Goal: Task Accomplishment & Management: Manage account settings

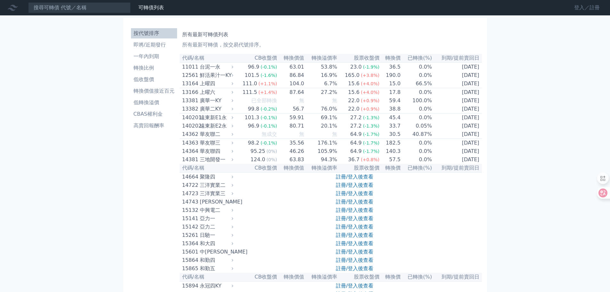
click at [578, 9] on link "登入／註冊" at bounding box center [587, 8] width 36 height 10
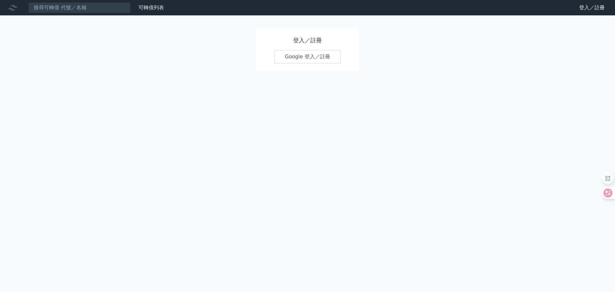
click at [306, 57] on link "Google 登入／註冊" at bounding box center [307, 56] width 67 height 13
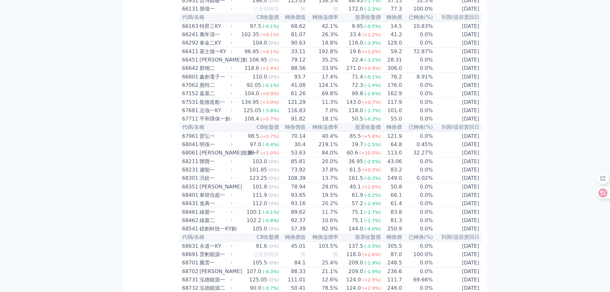
scroll to position [2994, 0]
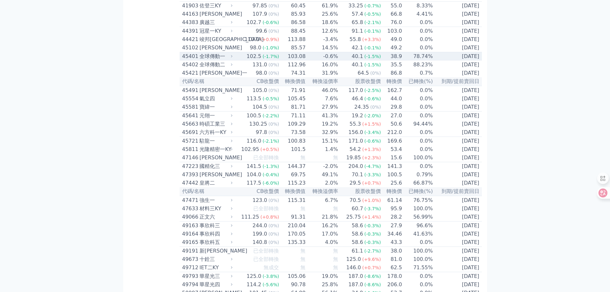
scroll to position [1749, 0]
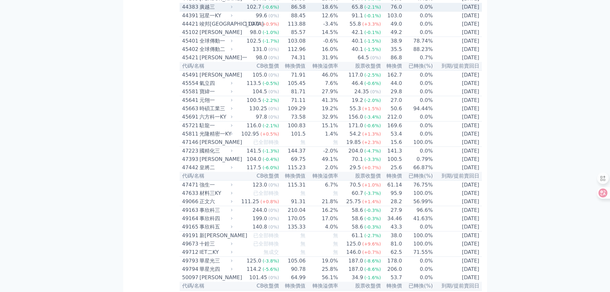
click at [187, 11] on div "44383" at bounding box center [190, 7] width 16 height 8
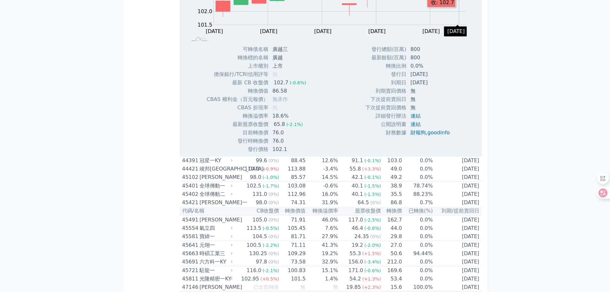
scroll to position [1813, 0]
